Goal: Task Accomplishment & Management: Use online tool/utility

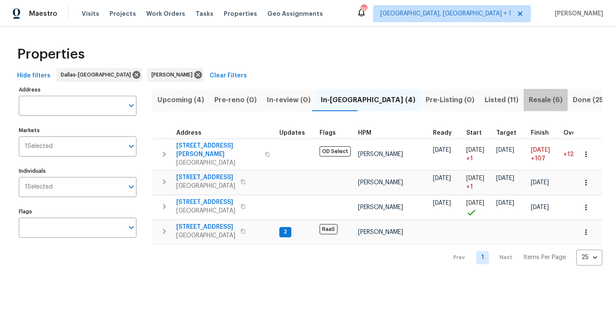
click at [528, 98] on span "Resale (6)" at bounding box center [545, 100] width 34 height 12
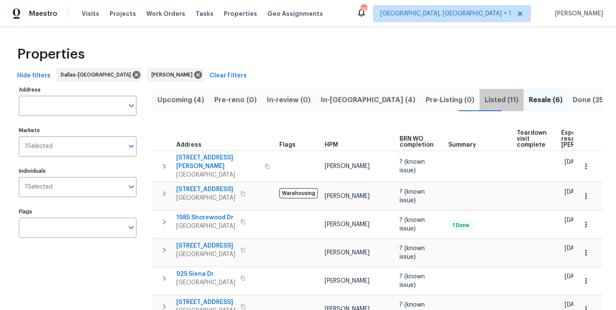
click at [484, 100] on span "Listed (11)" at bounding box center [501, 100] width 34 height 12
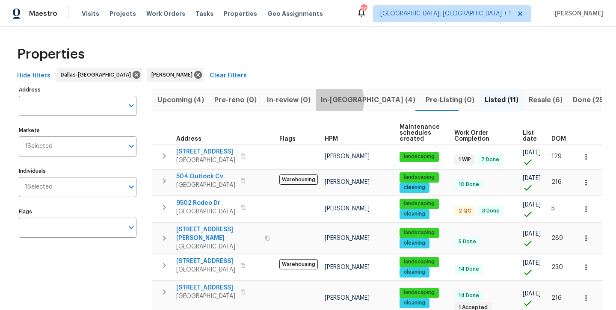
click at [324, 100] on span "In-reno (4)" at bounding box center [368, 100] width 94 height 12
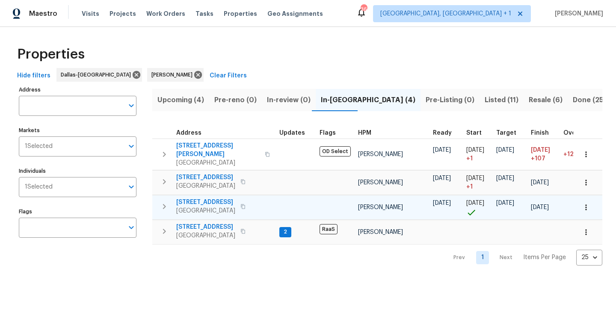
click at [206, 198] on span "8712 Trace Ridge Pkwy" at bounding box center [205, 202] width 59 height 9
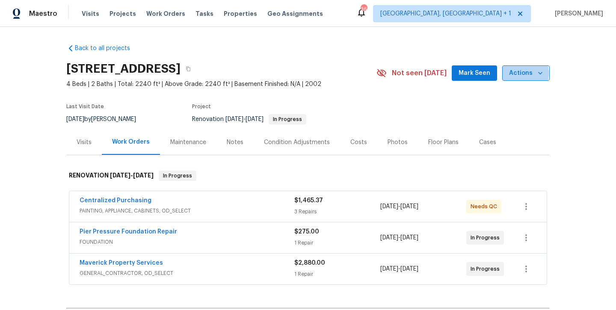
click at [519, 73] on span "Actions" at bounding box center [526, 73] width 34 height 11
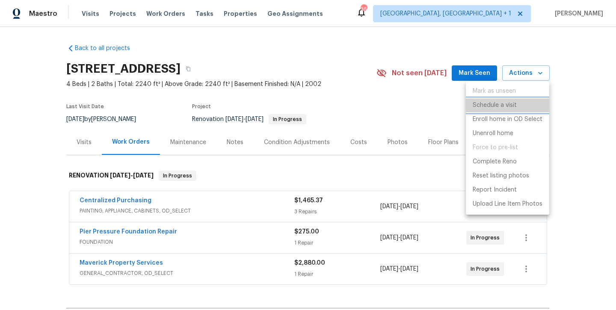
click at [504, 104] on p "Schedule a visit" at bounding box center [494, 105] width 44 height 9
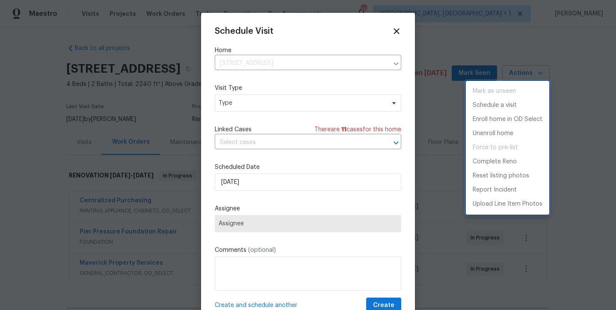
click at [344, 109] on div at bounding box center [308, 155] width 616 height 310
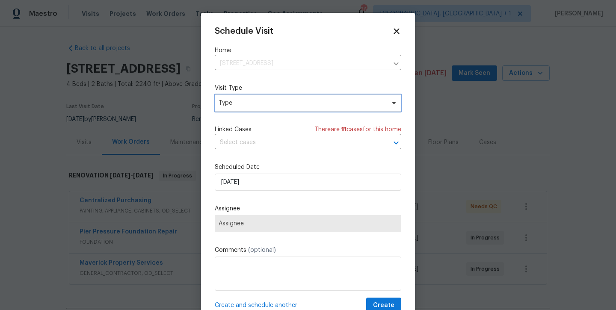
click at [335, 106] on span "Type" at bounding box center [301, 103] width 166 height 9
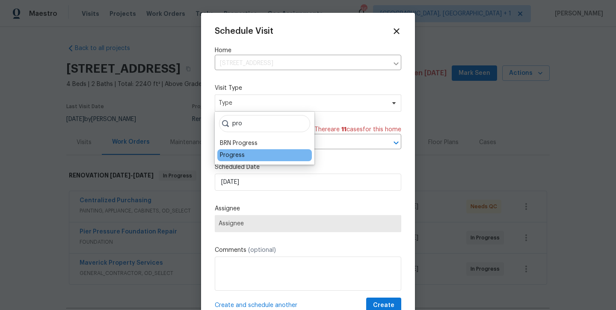
type input "pro"
click at [234, 155] on div "Progress" at bounding box center [232, 155] width 25 height 9
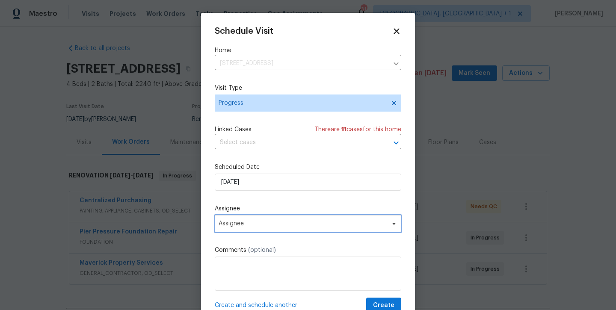
click at [348, 218] on span "Assignee" at bounding box center [308, 223] width 186 height 17
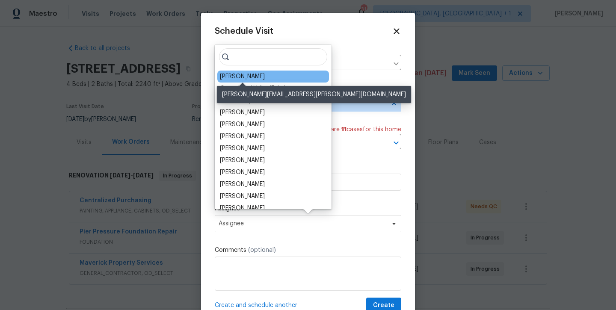
click at [245, 76] on div "[PERSON_NAME]" at bounding box center [242, 76] width 45 height 9
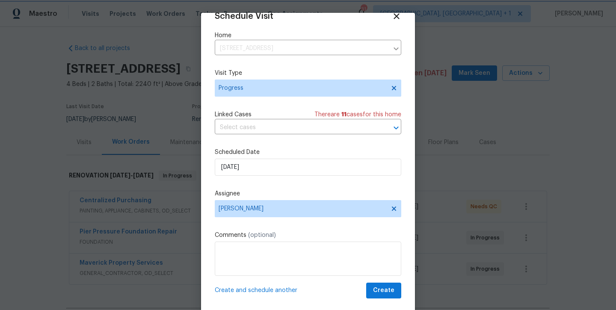
scroll to position [15, 0]
click at [383, 294] on span "Create" at bounding box center [383, 290] width 21 height 11
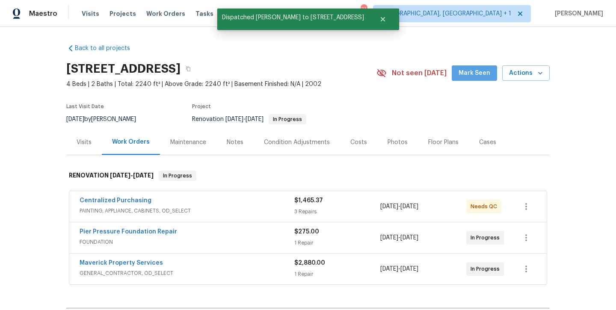
click at [478, 70] on span "Mark Seen" at bounding box center [474, 73] width 32 height 11
